Goal: Register for event/course

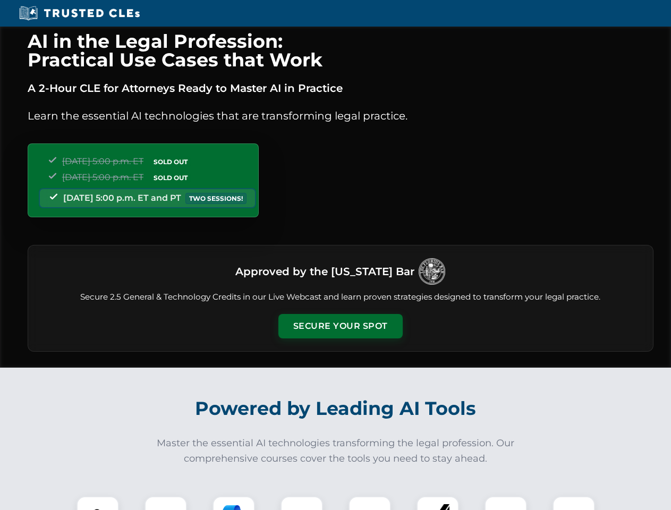
click at [340, 326] on button "Secure Your Spot" at bounding box center [341, 326] width 124 height 24
click at [98, 503] on img at bounding box center [97, 517] width 31 height 31
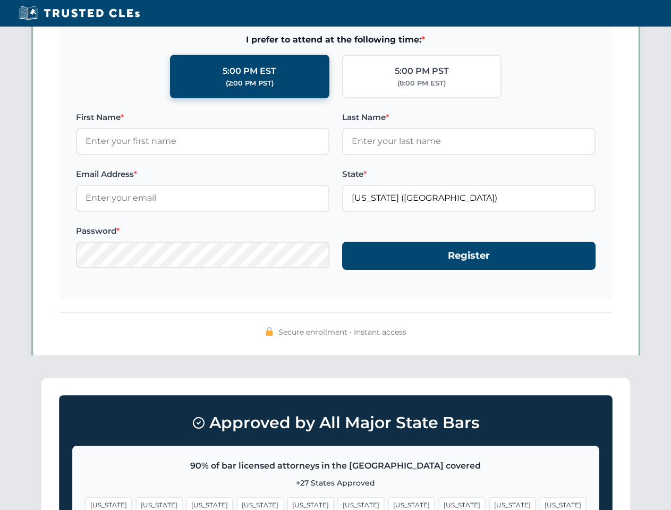
click at [389, 503] on span "[US_STATE]" at bounding box center [412, 505] width 46 height 15
click at [490, 503] on span "[US_STATE]" at bounding box center [513, 505] width 46 height 15
